Goal: Task Accomplishment & Management: Manage account settings

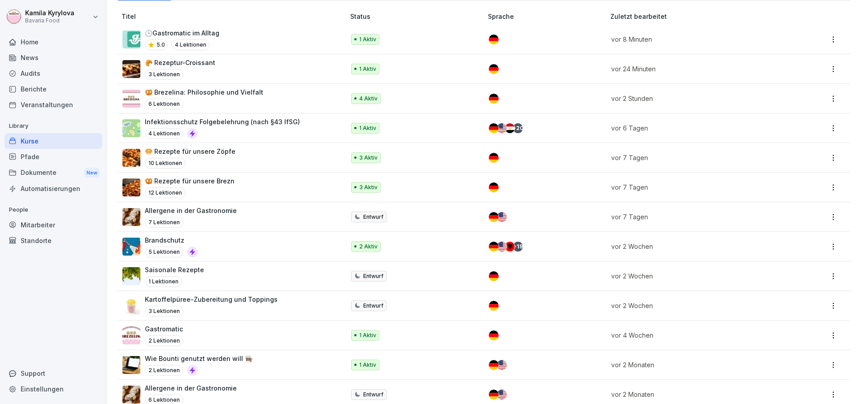
scroll to position [157, 0]
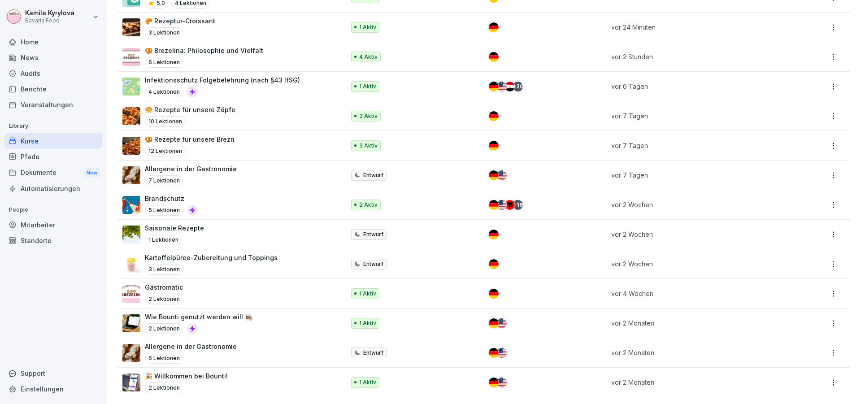
click at [48, 157] on div "Pfade" at bounding box center [53, 157] width 98 height 16
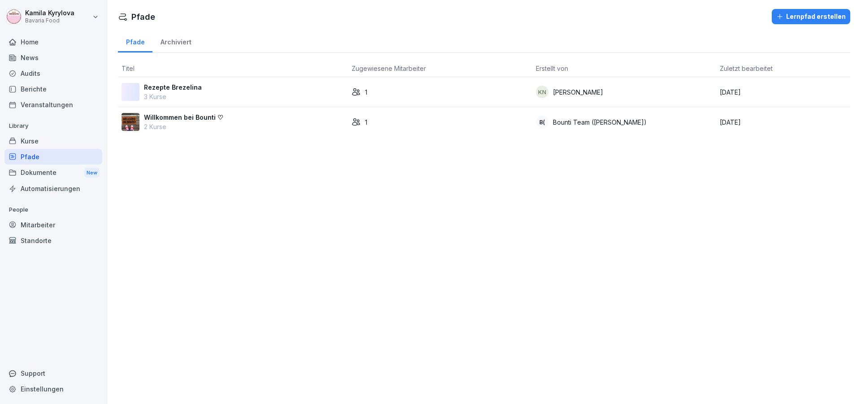
click at [42, 141] on div "Kurse" at bounding box center [53, 141] width 98 height 16
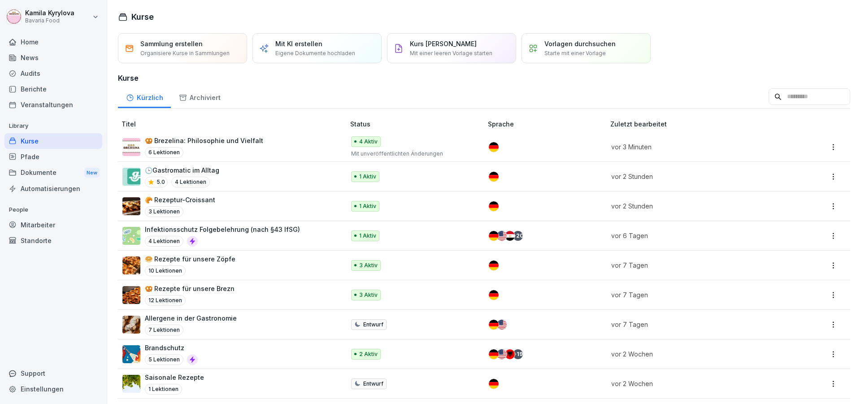
click at [49, 11] on html "[PERSON_NAME] Bavaria Food Home News Audits Berichte Veranstaltungen Library Ku…" at bounding box center [430, 202] width 861 height 404
click at [48, 39] on div "Einstellungen" at bounding box center [57, 40] width 89 height 17
select select "**"
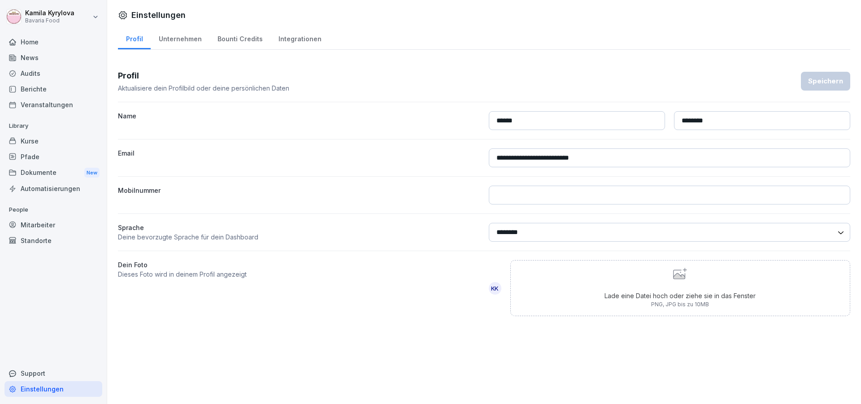
click at [37, 222] on div "Mitarbeiter" at bounding box center [53, 225] width 98 height 16
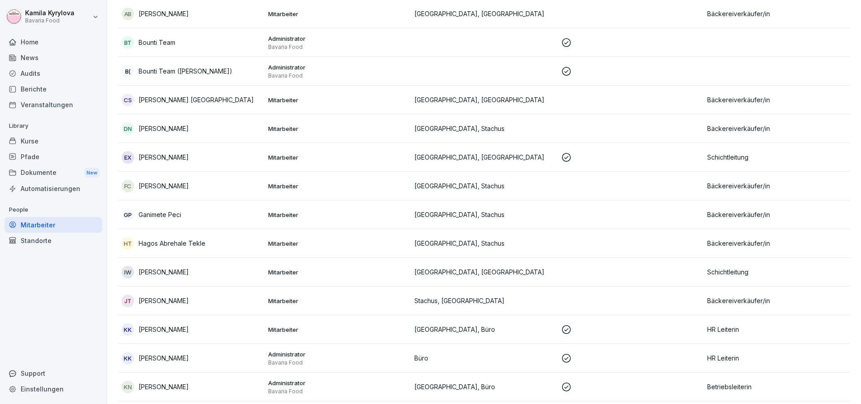
scroll to position [161, 0]
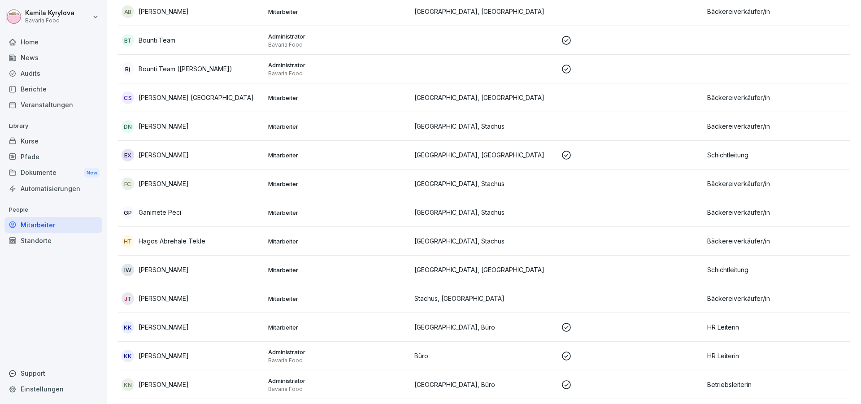
click at [216, 323] on div "KK [PERSON_NAME]" at bounding box center [191, 327] width 139 height 13
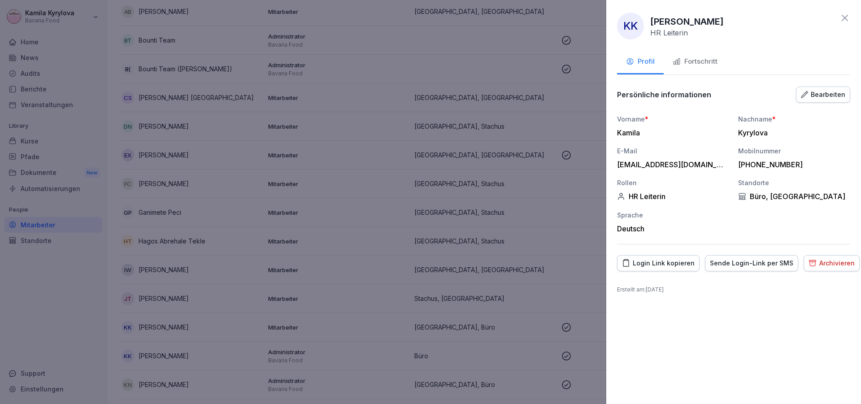
click at [846, 15] on icon at bounding box center [845, 18] width 11 height 11
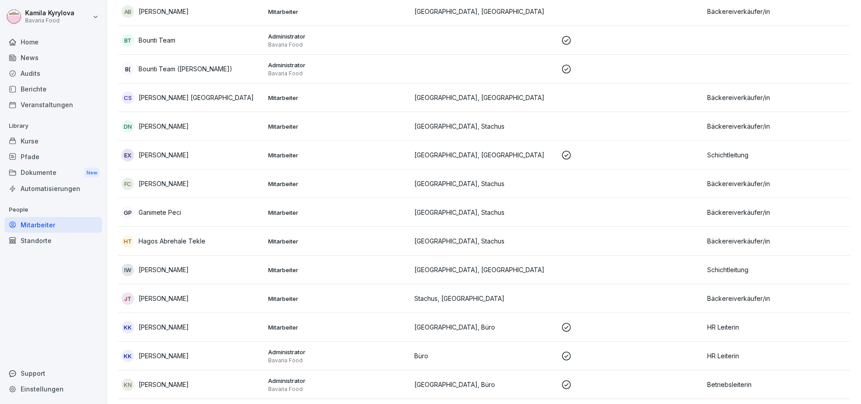
click at [704, 356] on td "HR Leiterin" at bounding box center [777, 356] width 147 height 29
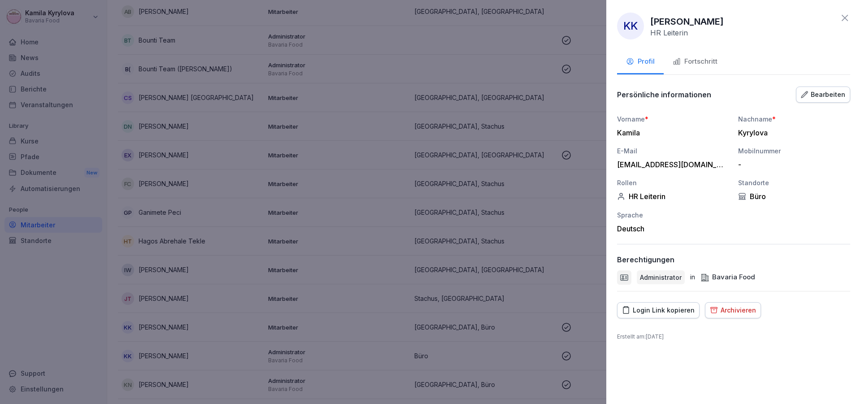
click at [814, 95] on div "Bearbeiten" at bounding box center [823, 95] width 44 height 10
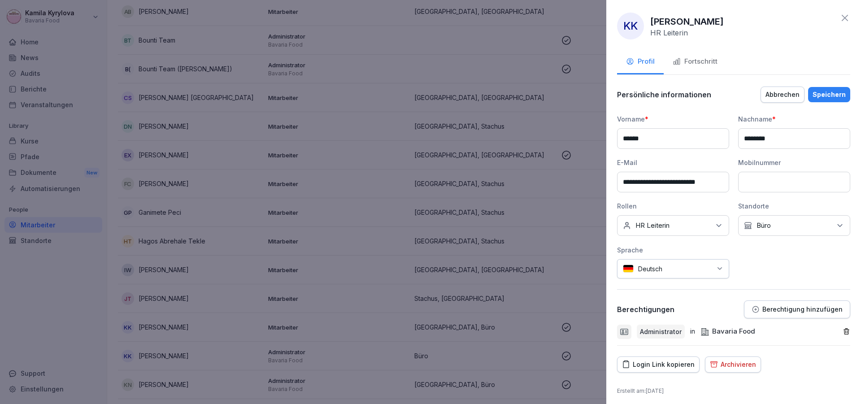
click at [788, 189] on input at bounding box center [794, 182] width 112 height 21
type input "**********"
click at [815, 91] on div "Speichern" at bounding box center [829, 95] width 33 height 10
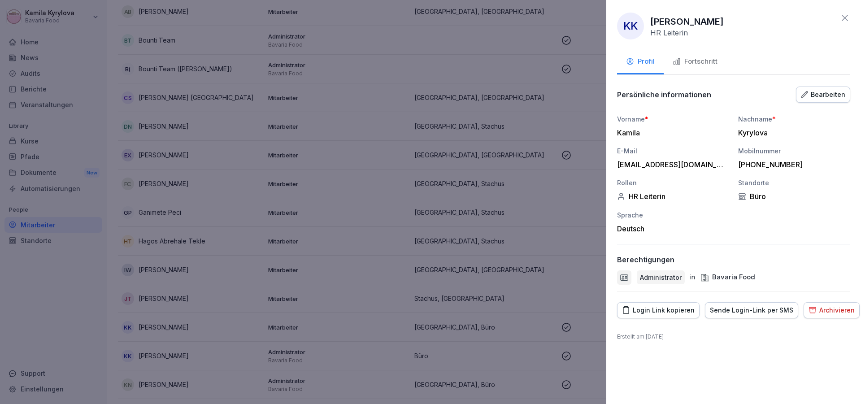
click at [846, 19] on icon at bounding box center [845, 18] width 6 height 6
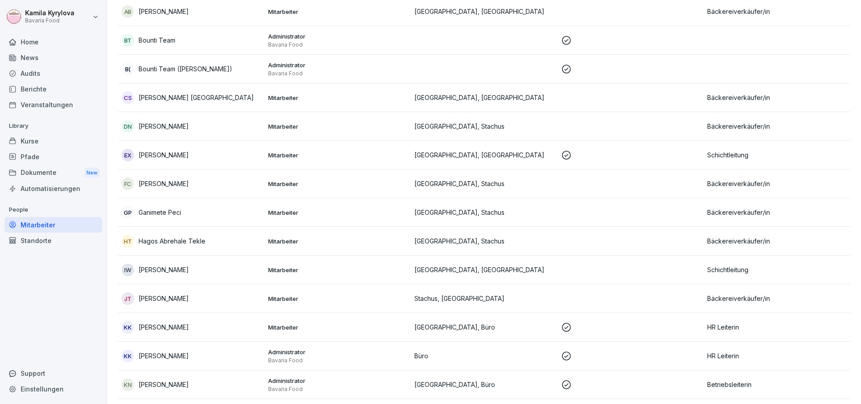
click at [649, 328] on p at bounding box center [630, 327] width 139 height 11
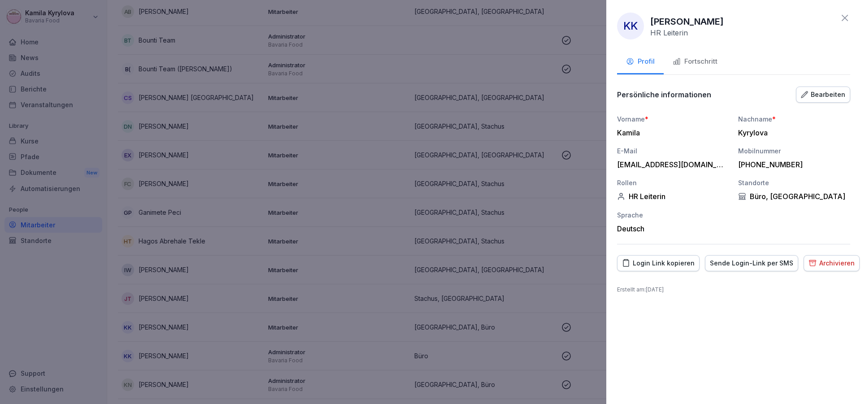
click at [686, 65] on div "Fortschritt" at bounding box center [695, 62] width 45 height 10
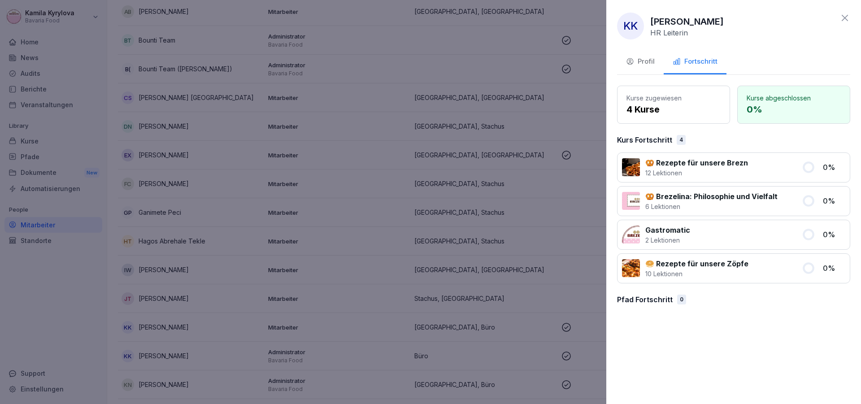
click at [846, 20] on icon at bounding box center [845, 18] width 6 height 6
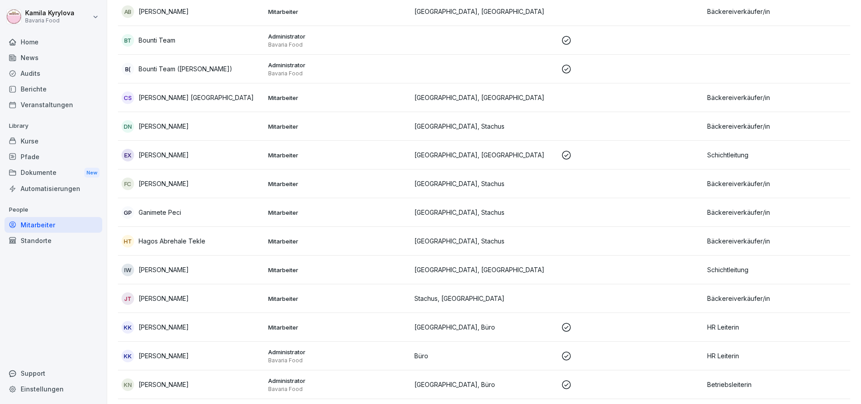
click at [726, 358] on p "HR Leiterin" at bounding box center [776, 355] width 139 height 9
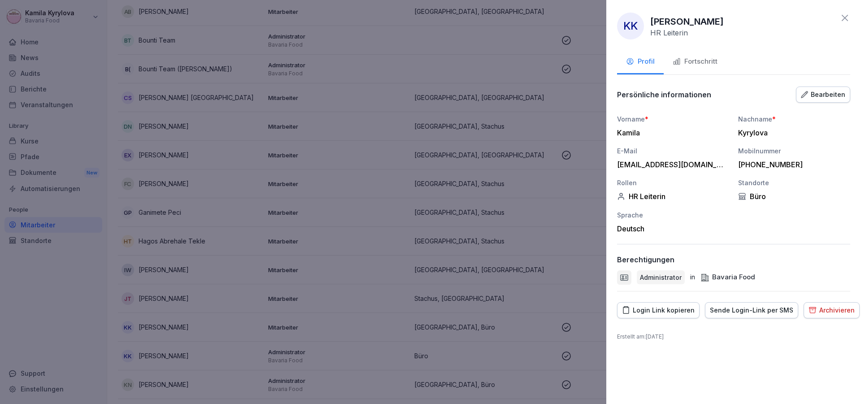
click at [712, 63] on div "Fortschritt" at bounding box center [695, 62] width 45 height 10
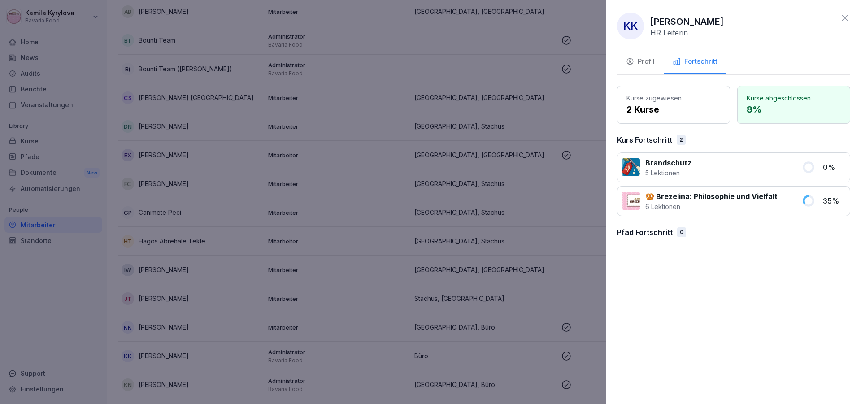
click at [637, 61] on div "Profil" at bounding box center [640, 62] width 29 height 10
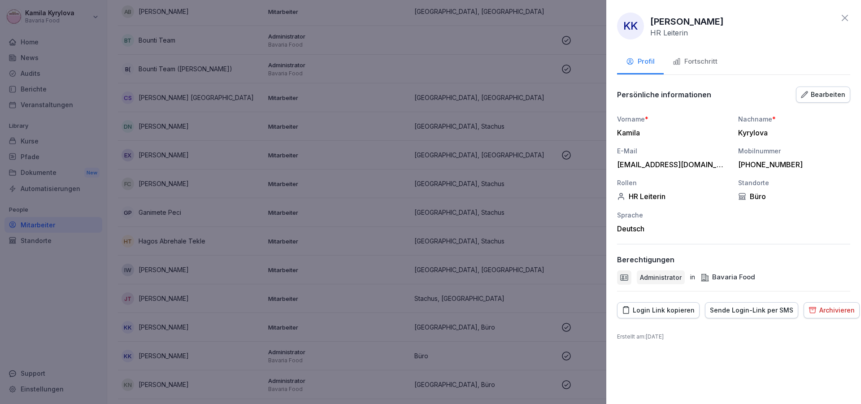
click at [847, 19] on icon at bounding box center [845, 18] width 6 height 6
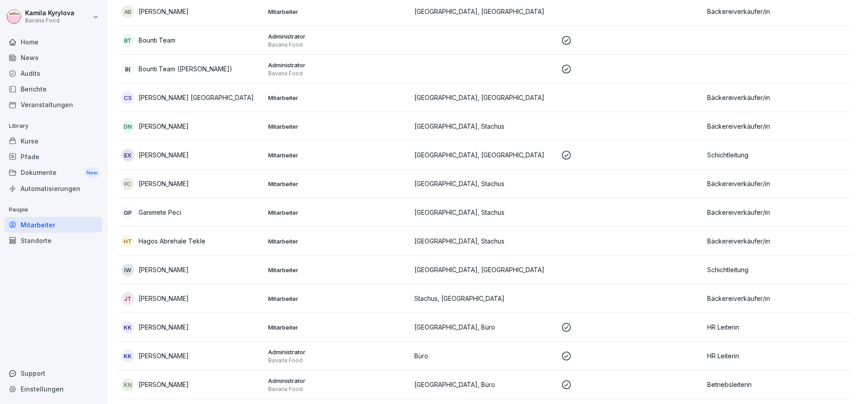
click at [755, 326] on p "HR Leiterin" at bounding box center [776, 326] width 139 height 9
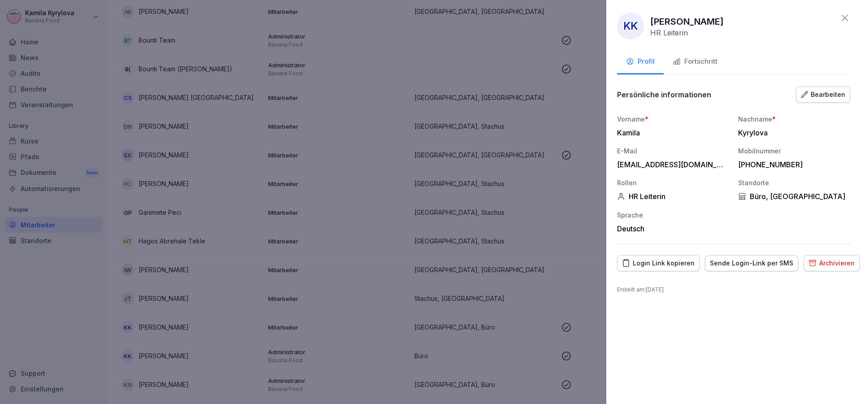
click at [80, 356] on div at bounding box center [430, 202] width 861 height 404
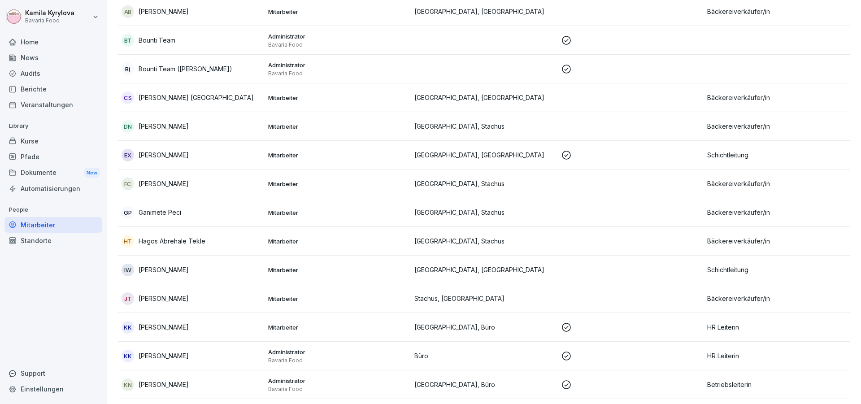
click at [219, 324] on div "KK [PERSON_NAME]" at bounding box center [191, 327] width 139 height 13
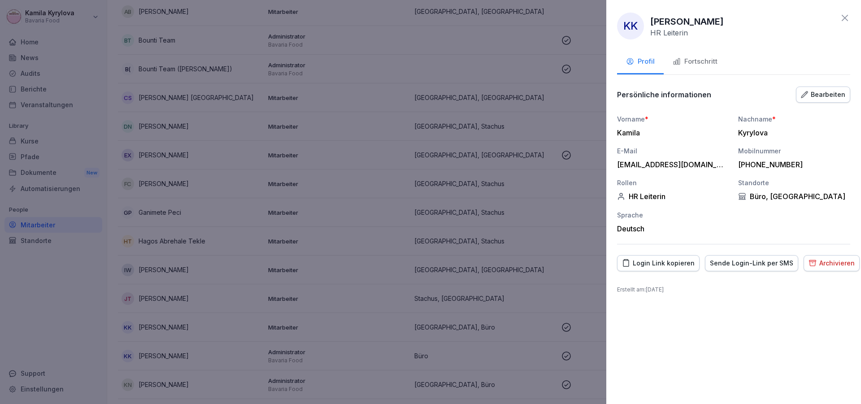
click at [834, 264] on div "Archivieren" at bounding box center [832, 263] width 46 height 10
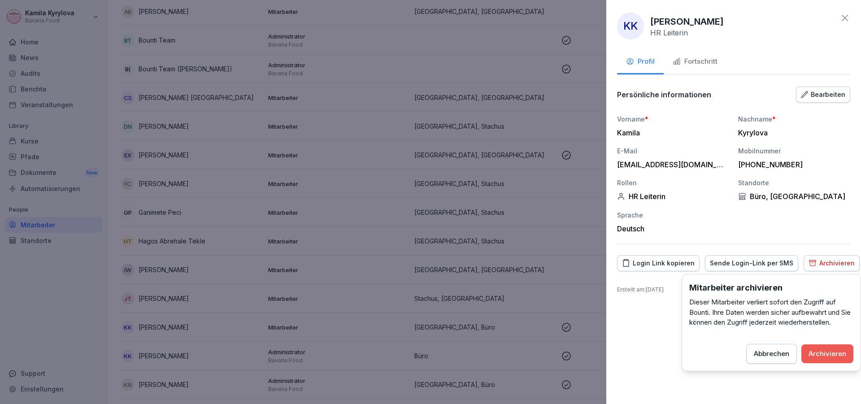
click at [821, 355] on div "Archivieren" at bounding box center [828, 354] width 38 height 10
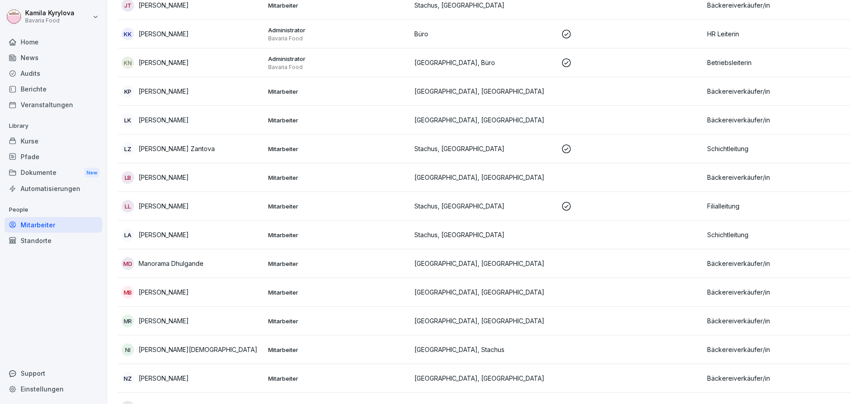
scroll to position [401, 0]
